Goal: Transaction & Acquisition: Obtain resource

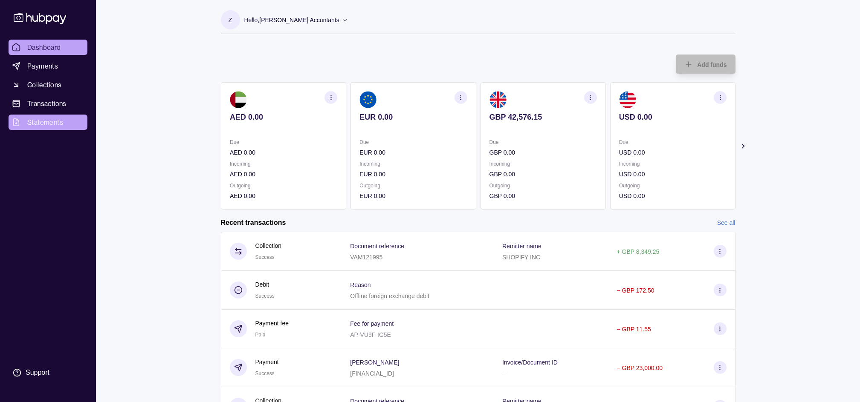
click at [38, 127] on span "Statements" at bounding box center [45, 122] width 36 height 10
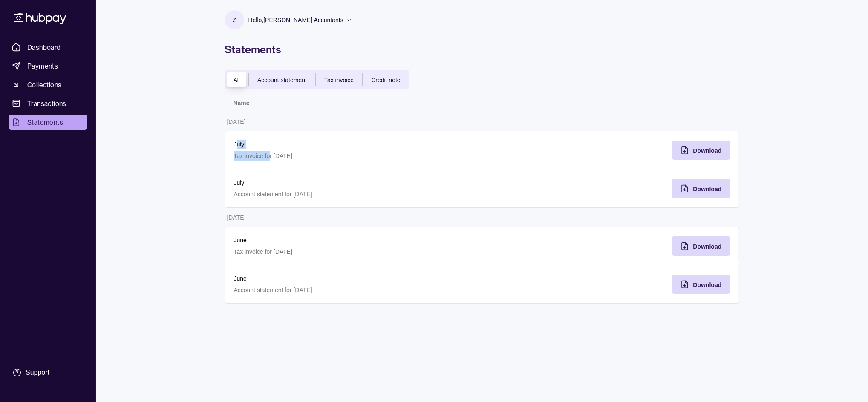
drag, startPoint x: 237, startPoint y: 146, endPoint x: 270, endPoint y: 161, distance: 36.4
click at [270, 161] on div "July Tax invoice for [DATE]" at bounding box center [353, 150] width 257 height 39
drag, startPoint x: 270, startPoint y: 161, endPoint x: 255, endPoint y: 185, distance: 27.8
click at [255, 185] on p "July" at bounding box center [354, 182] width 240 height 9
click at [168, 178] on div "Dashboard Payments Collections Transactions Statements Support Z Hello, [PERSON…" at bounding box center [434, 201] width 868 height 402
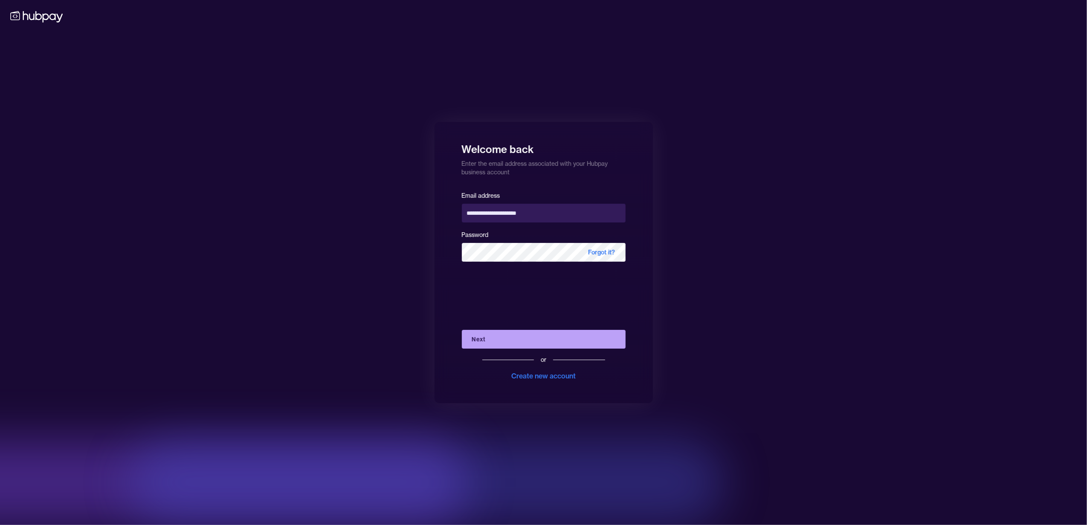
click at [810, 170] on div "**********" at bounding box center [543, 262] width 1087 height 525
click at [500, 343] on button "Next" at bounding box center [544, 339] width 164 height 19
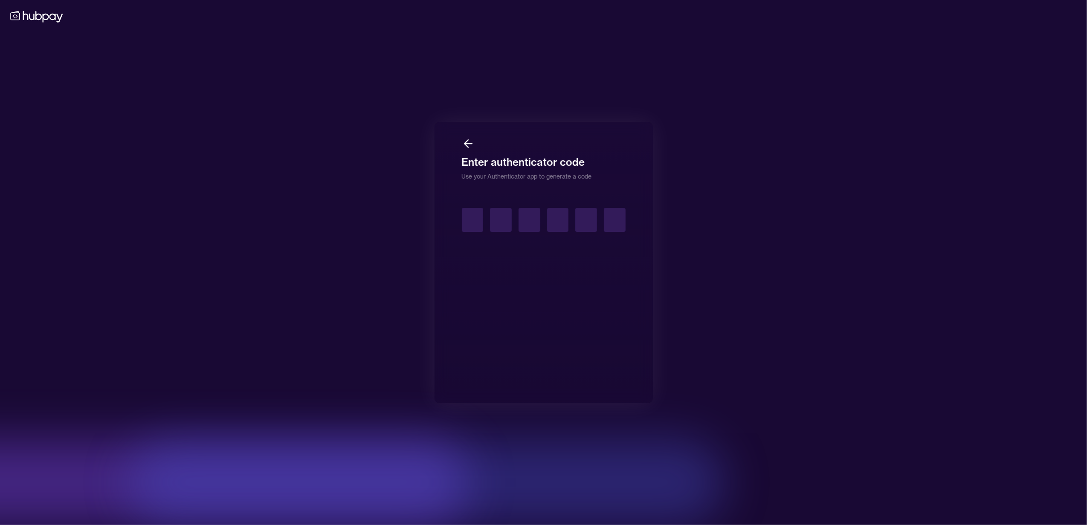
click at [478, 219] on input "text" at bounding box center [473, 220] width 22 height 24
type input "*"
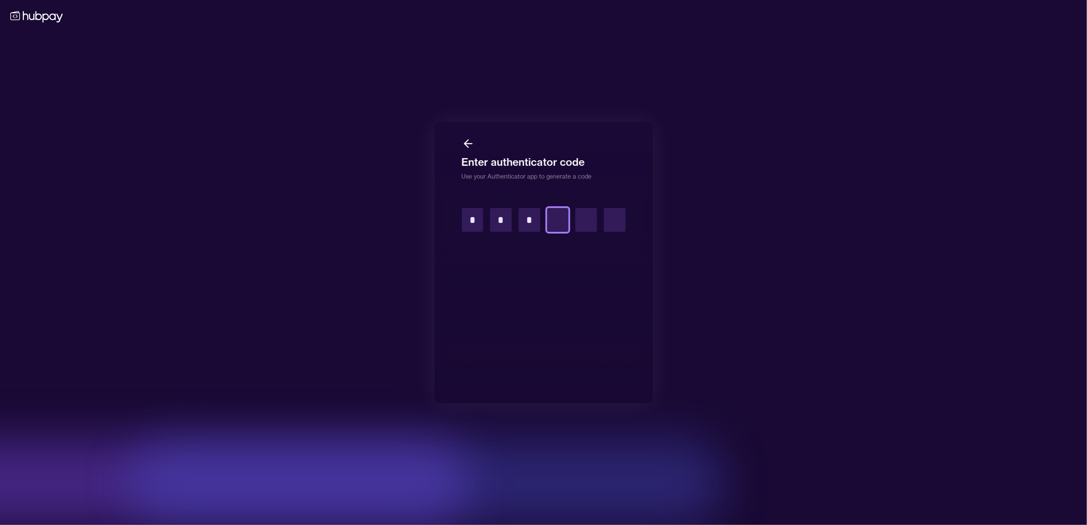
type input "*"
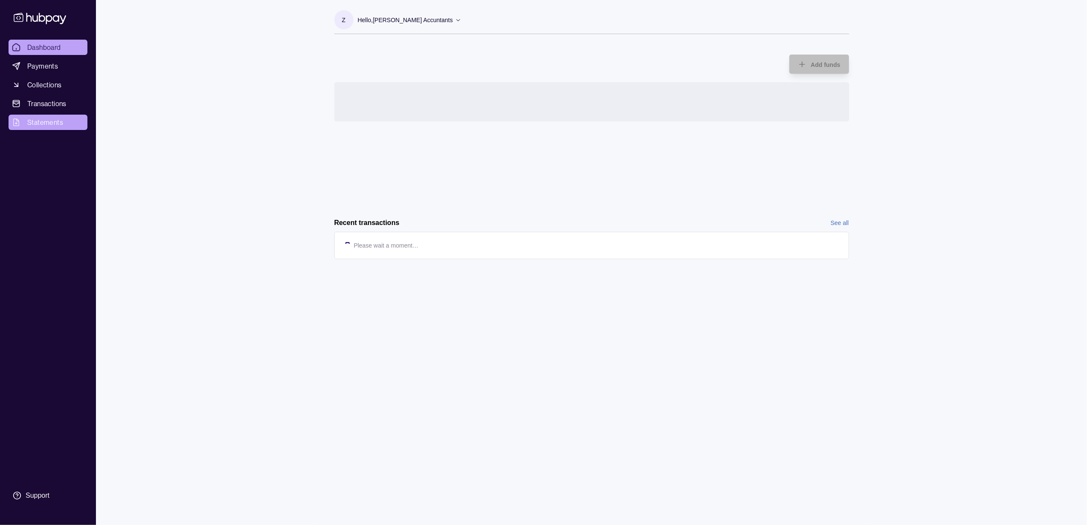
click at [38, 124] on span "Statements" at bounding box center [45, 122] width 36 height 10
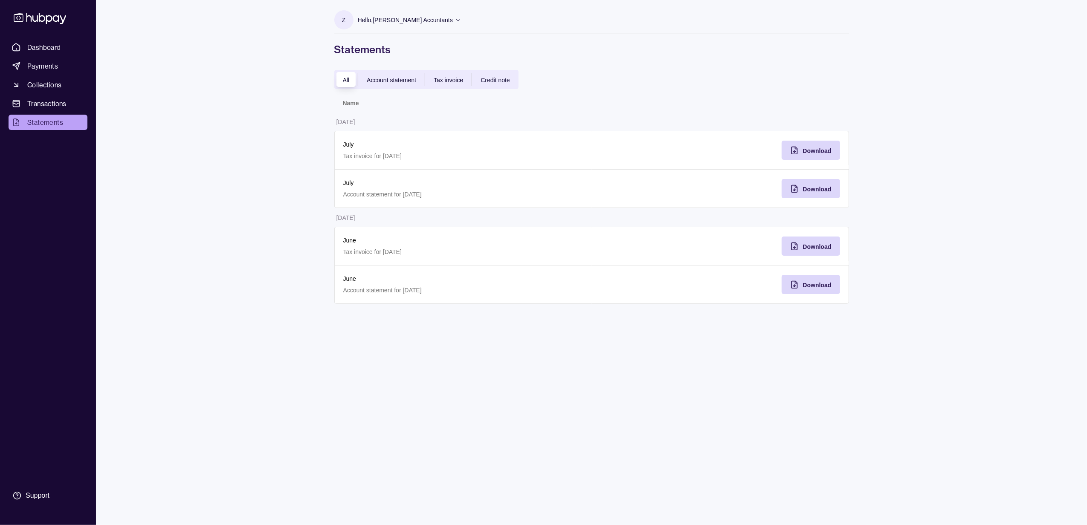
drag, startPoint x: 340, startPoint y: 141, endPoint x: 423, endPoint y: 154, distance: 83.8
click at [423, 154] on div "July Tax invoice for [DATE]" at bounding box center [462, 150] width 257 height 39
drag, startPoint x: 423, startPoint y: 154, endPoint x: 414, endPoint y: 197, distance: 43.5
click at [414, 197] on p "Account statement for [DATE]" at bounding box center [463, 194] width 240 height 9
